Goal: Task Accomplishment & Management: Manage account settings

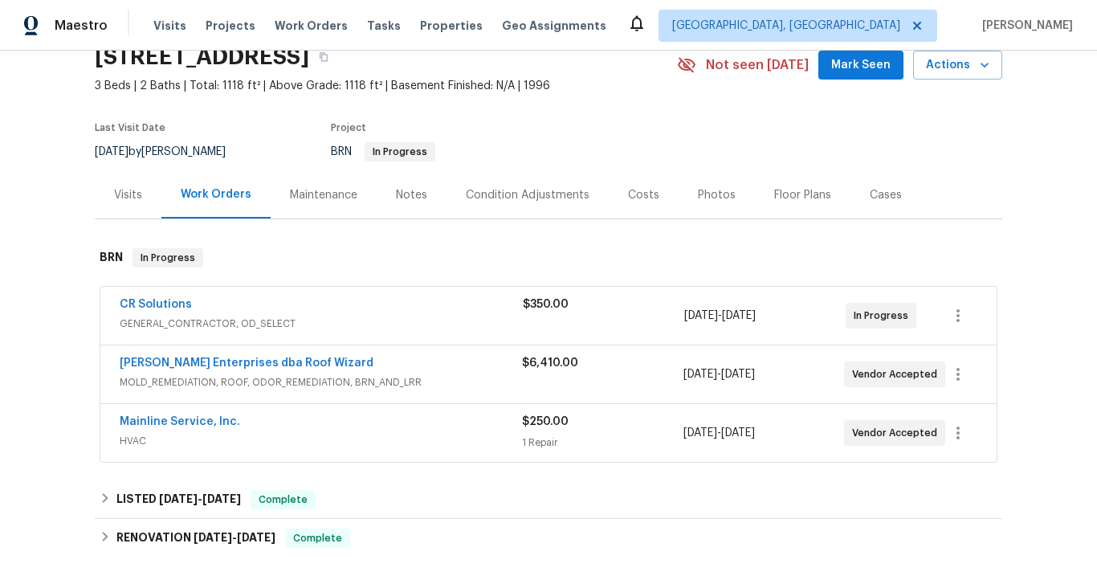
scroll to position [73, 0]
click at [249, 364] on link "[PERSON_NAME] Enterprises dba Roof Wizard" at bounding box center [247, 362] width 254 height 11
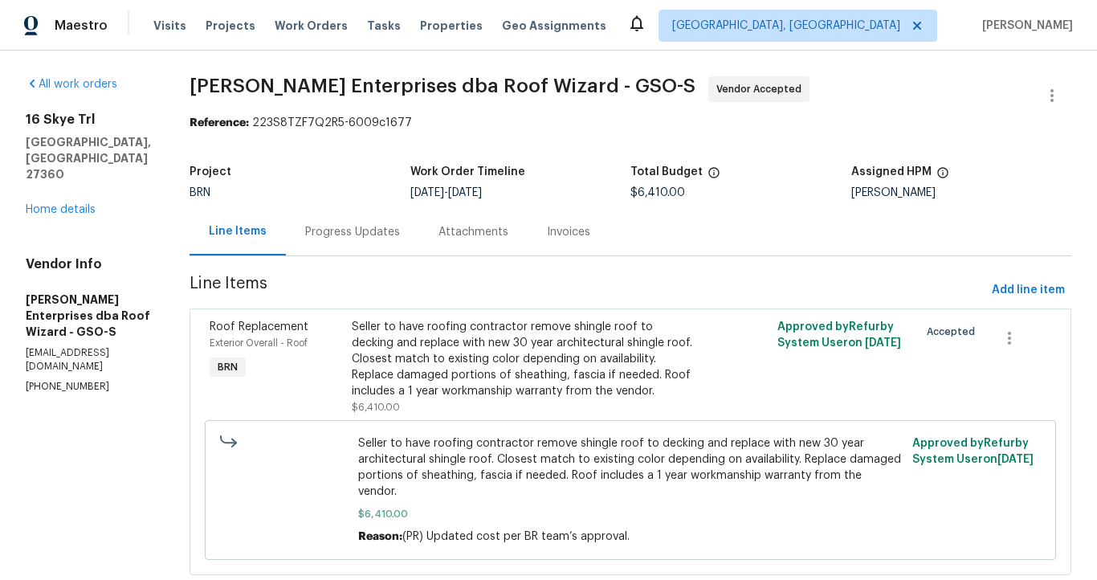
click at [327, 234] on div "Progress Updates" at bounding box center [352, 232] width 95 height 16
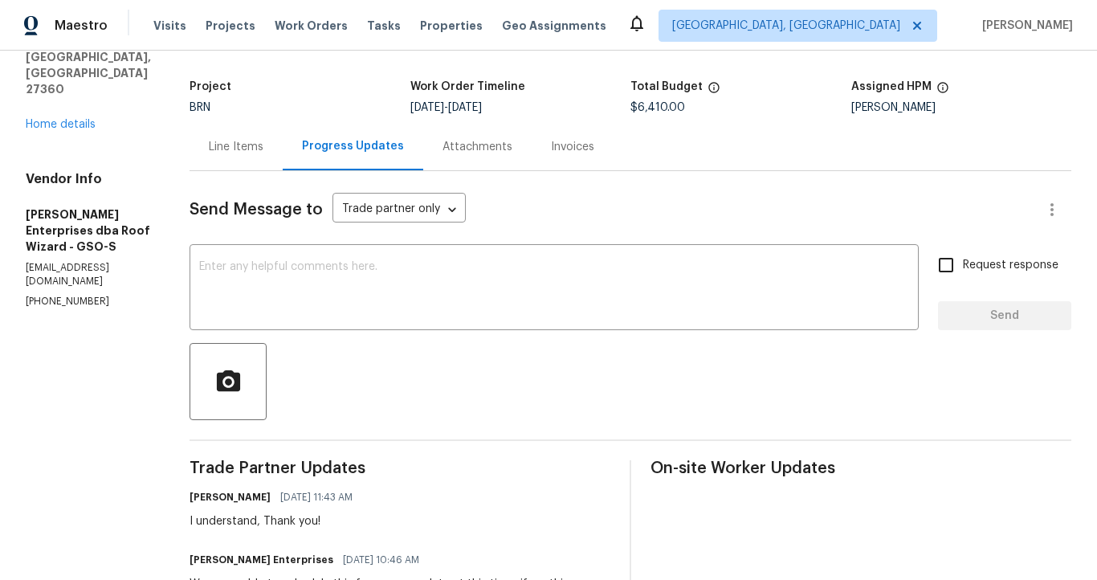
scroll to position [16, 0]
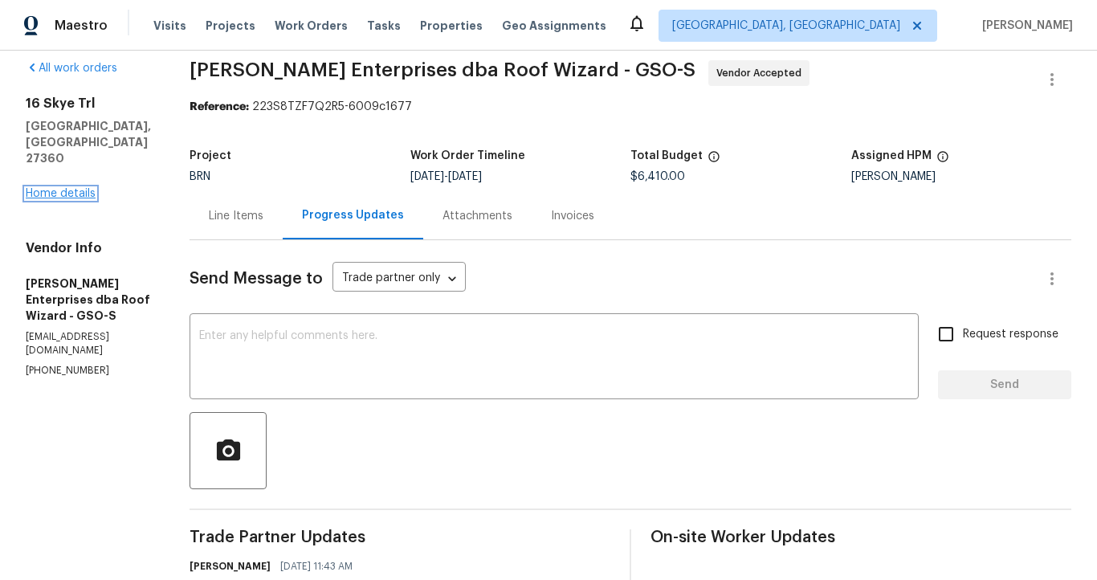
click at [82, 188] on link "Home details" at bounding box center [61, 193] width 70 height 11
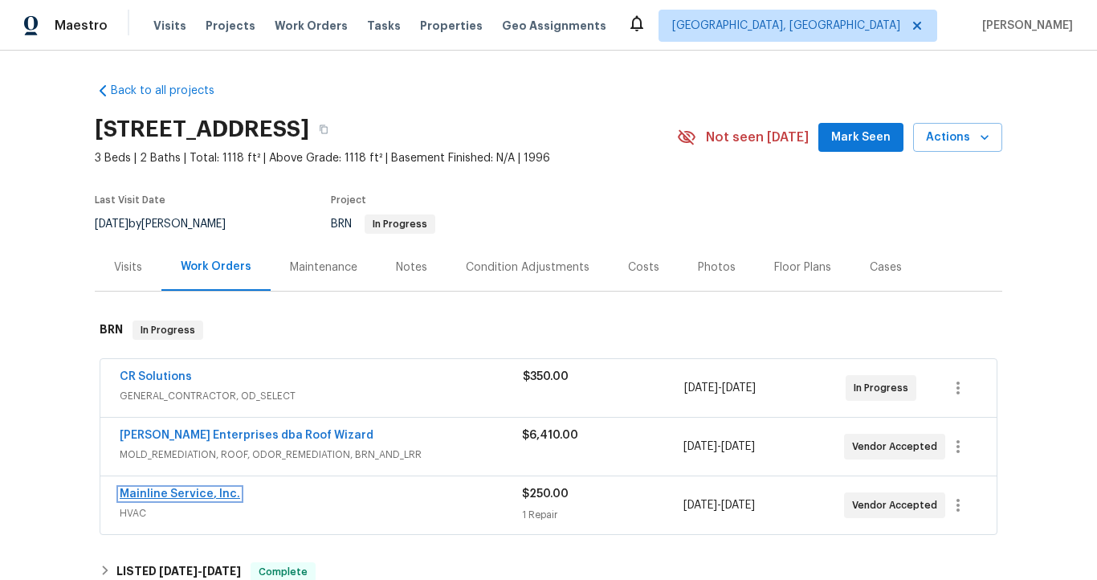
click at [212, 494] on link "Mainline Service, Inc." at bounding box center [180, 493] width 120 height 11
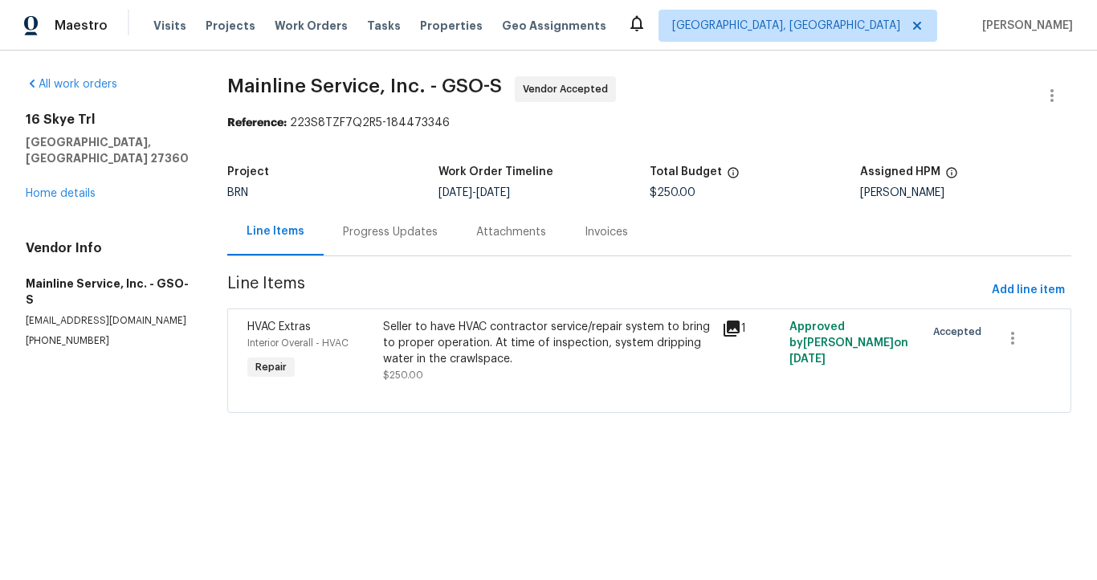
click at [396, 234] on div "Progress Updates" at bounding box center [390, 232] width 95 height 16
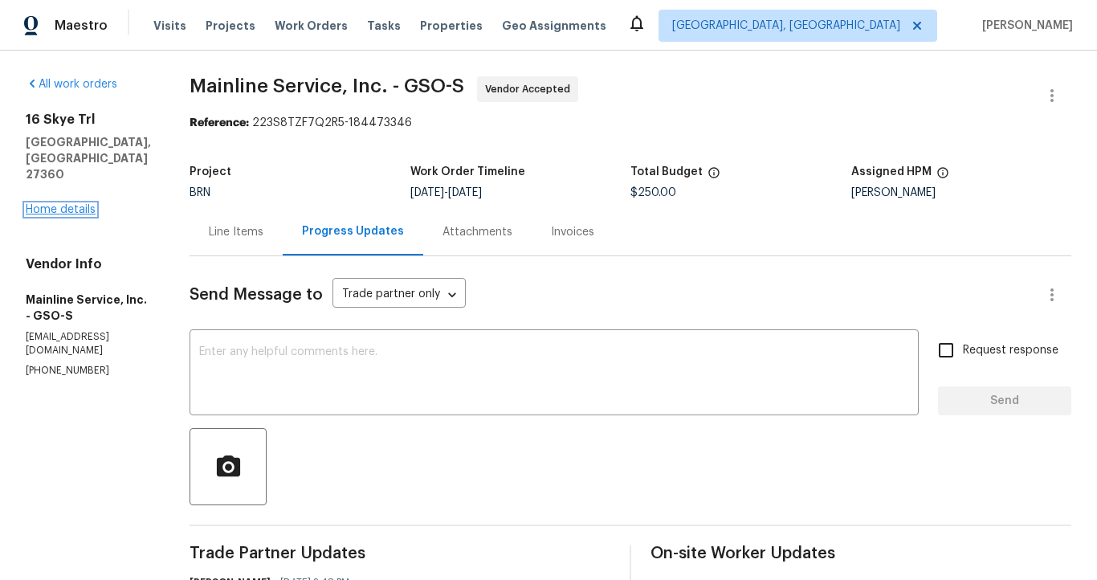
click at [77, 204] on link "Home details" at bounding box center [61, 209] width 70 height 11
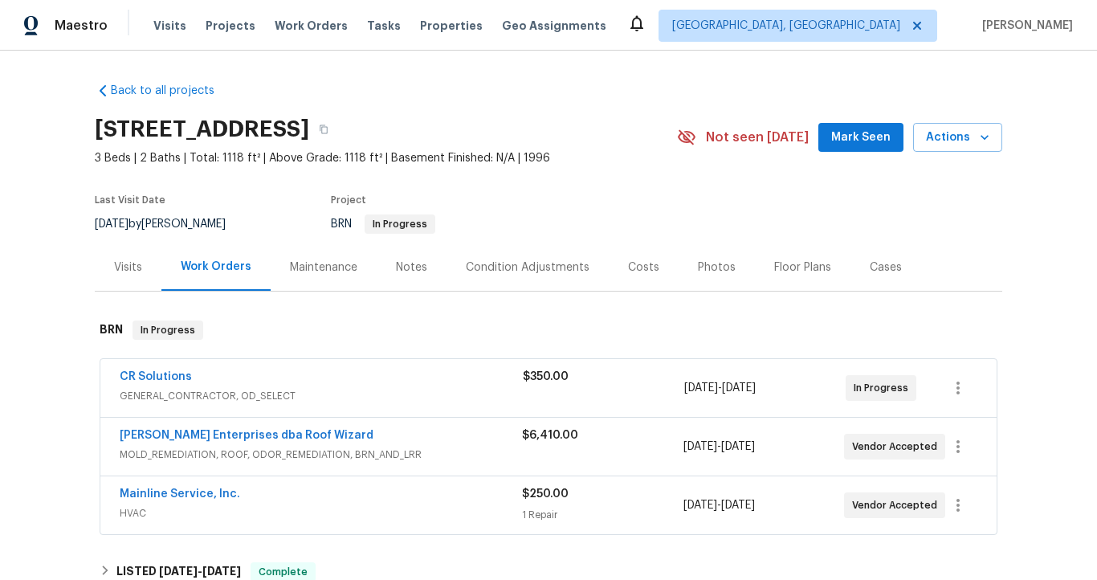
click at [385, 404] on div "CR Solutions GENERAL_CONTRACTOR, OD_SELECT" at bounding box center [321, 388] width 403 height 39
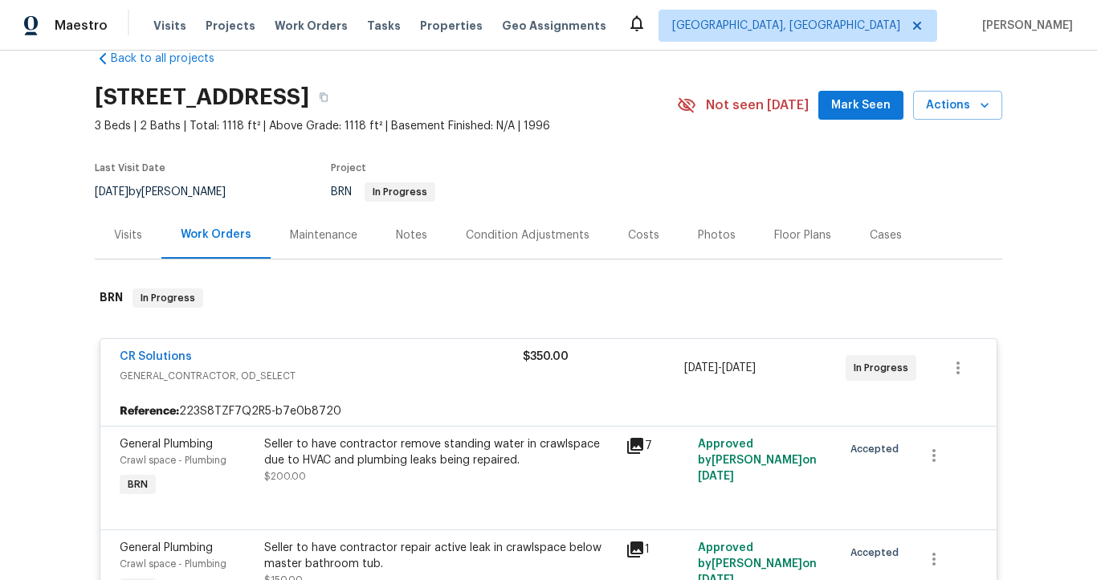
scroll to position [25, 0]
